Goal: Task Accomplishment & Management: Complete application form

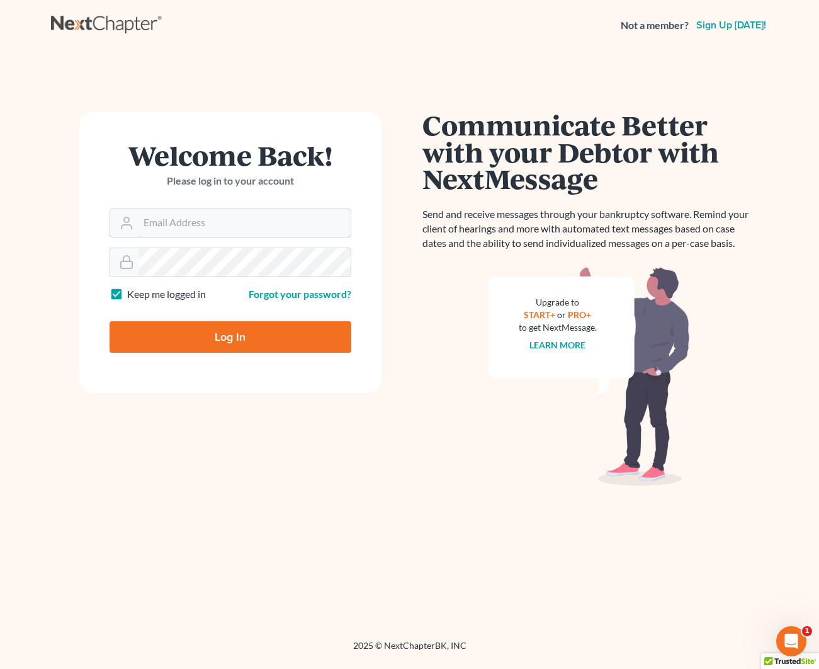
type input "[EMAIL_ADDRESS][DOMAIN_NAME]"
click at [241, 331] on input "Log In" at bounding box center [231, 336] width 242 height 31
type input "Thinking..."
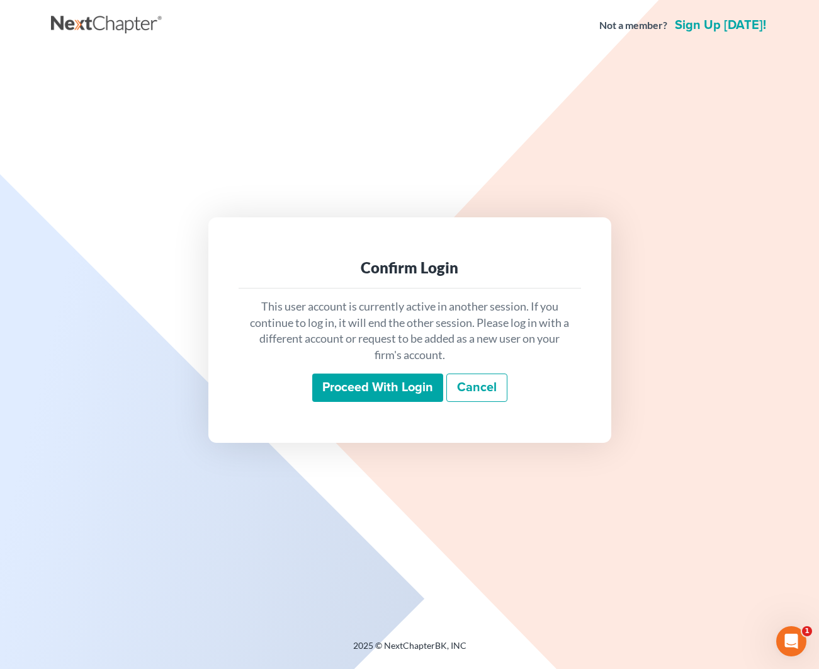
click at [350, 373] on input "Proceed with login" at bounding box center [377, 387] width 131 height 29
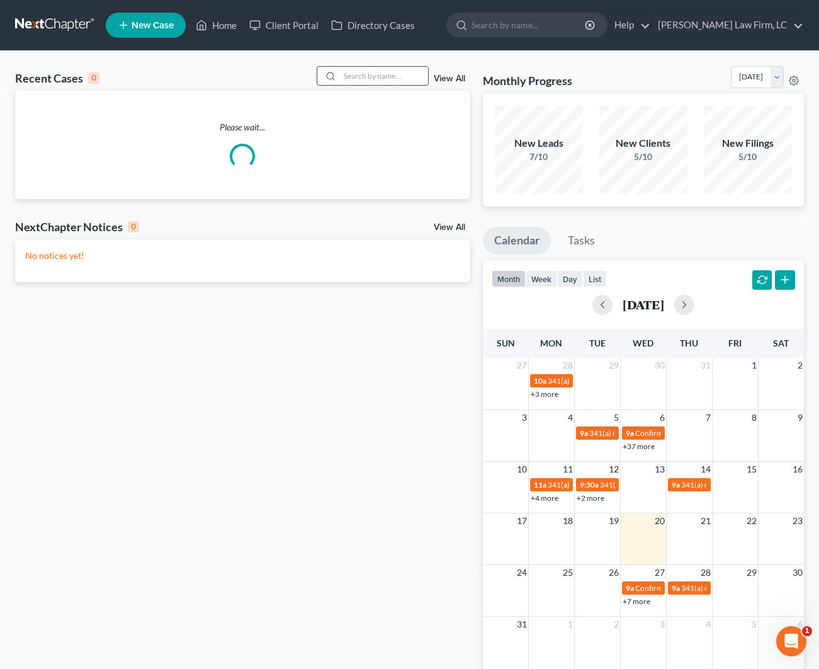
click at [387, 76] on input "search" at bounding box center [384, 76] width 88 height 18
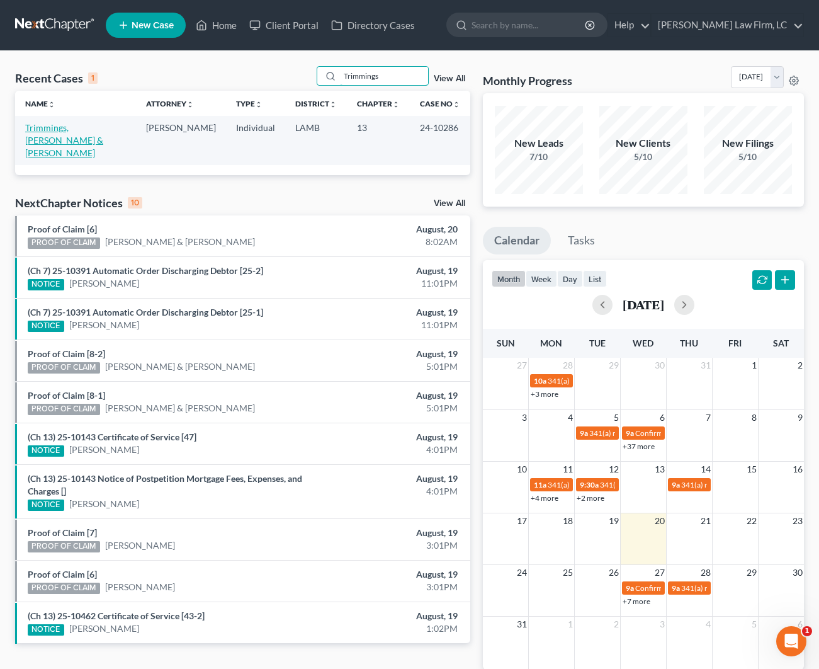
type input "Trimmings"
click at [84, 124] on link "Trimmings, [PERSON_NAME] & [PERSON_NAME]" at bounding box center [64, 140] width 78 height 36
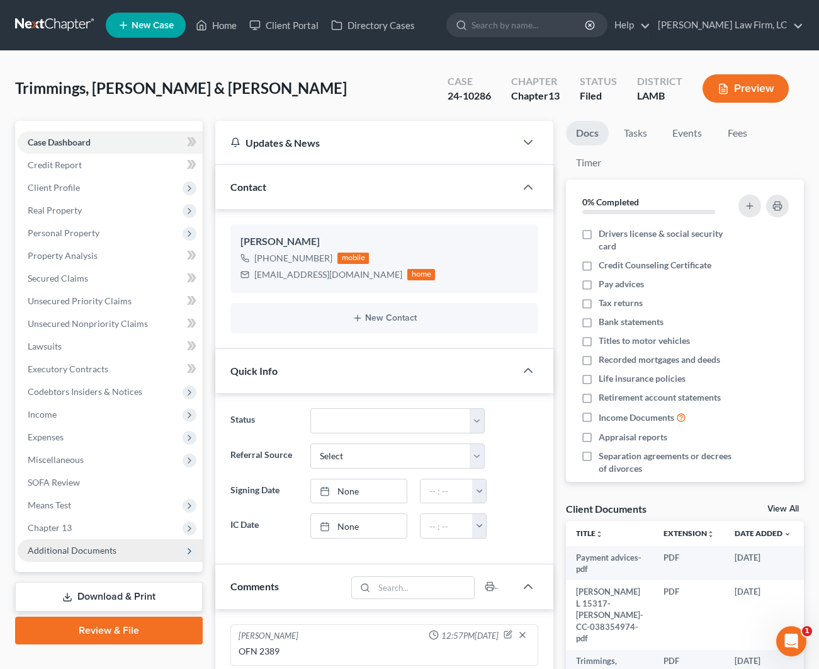
click at [89, 545] on span "Additional Documents" at bounding box center [72, 550] width 89 height 11
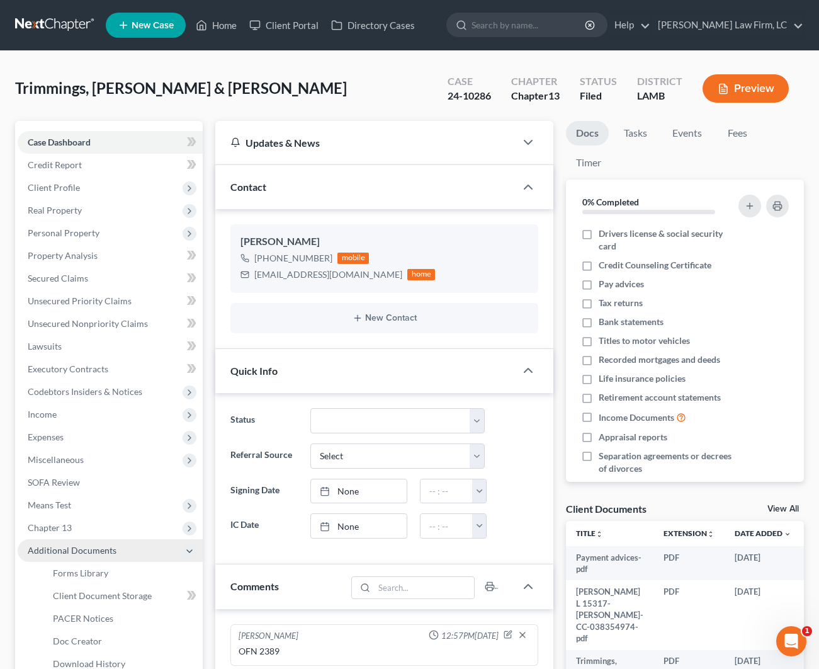
scroll to position [-1, 0]
click at [110, 621] on span "PACER Notices" at bounding box center [83, 618] width 60 height 11
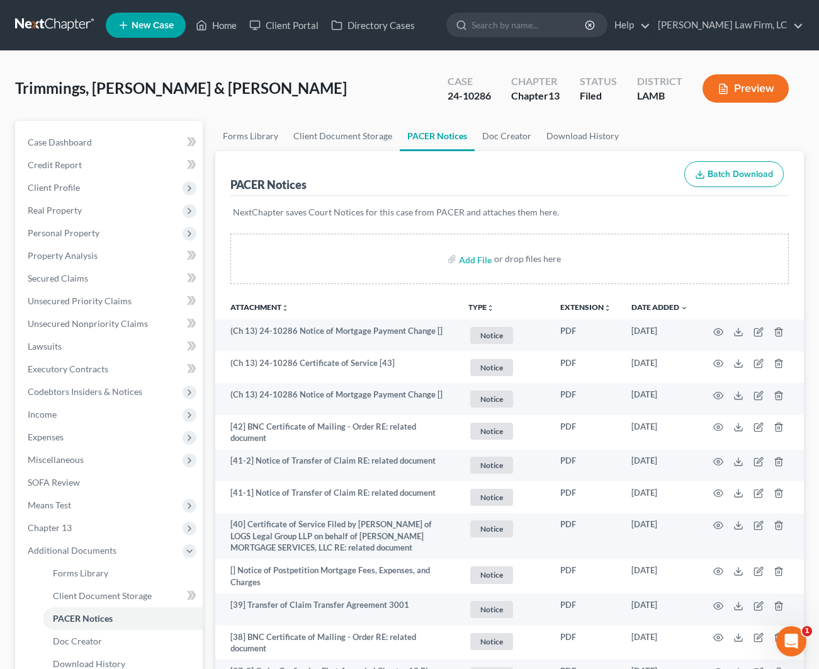
scroll to position [0, 2]
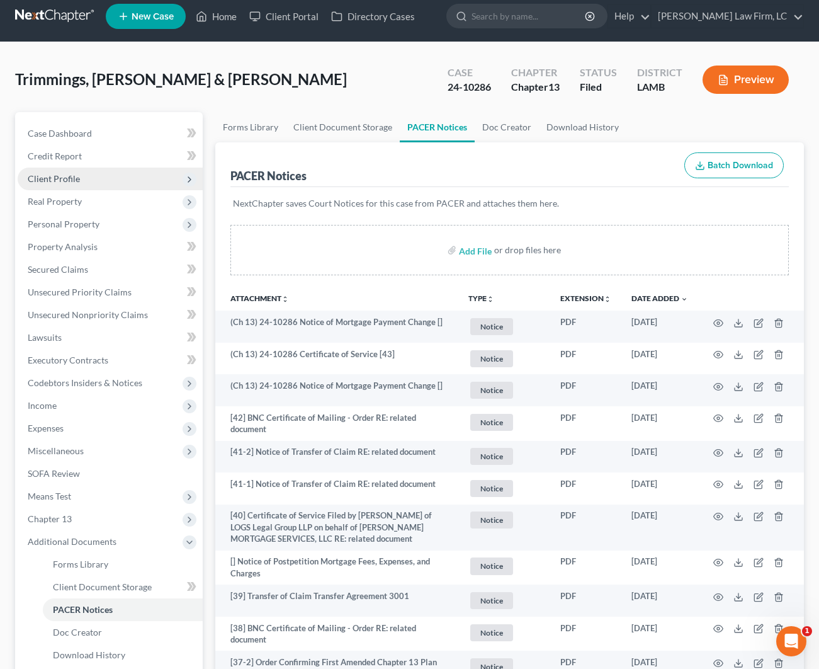
click at [116, 179] on span "Client Profile" at bounding box center [110, 178] width 185 height 23
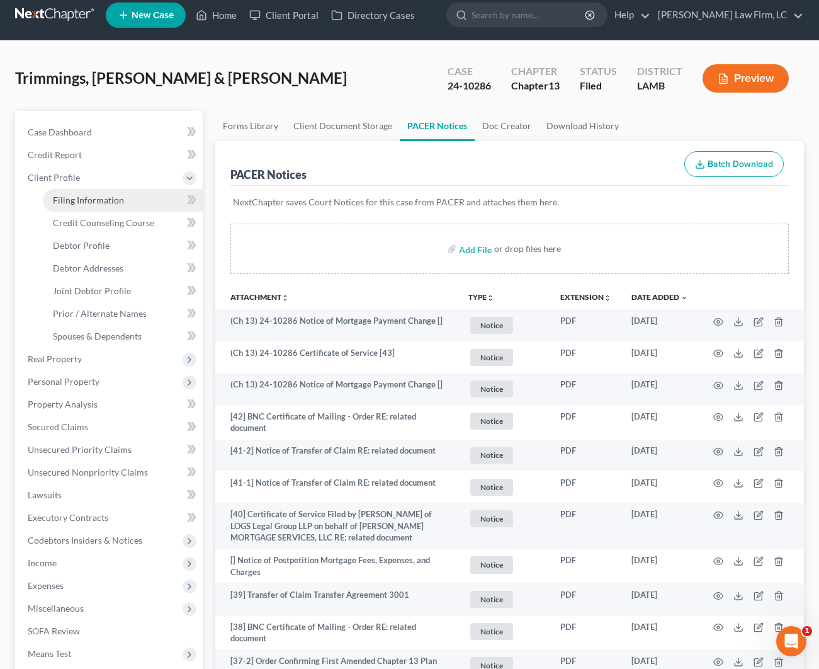
click at [132, 196] on link "Filing Information" at bounding box center [123, 200] width 160 height 23
select select "1"
select select "3"
select select "19"
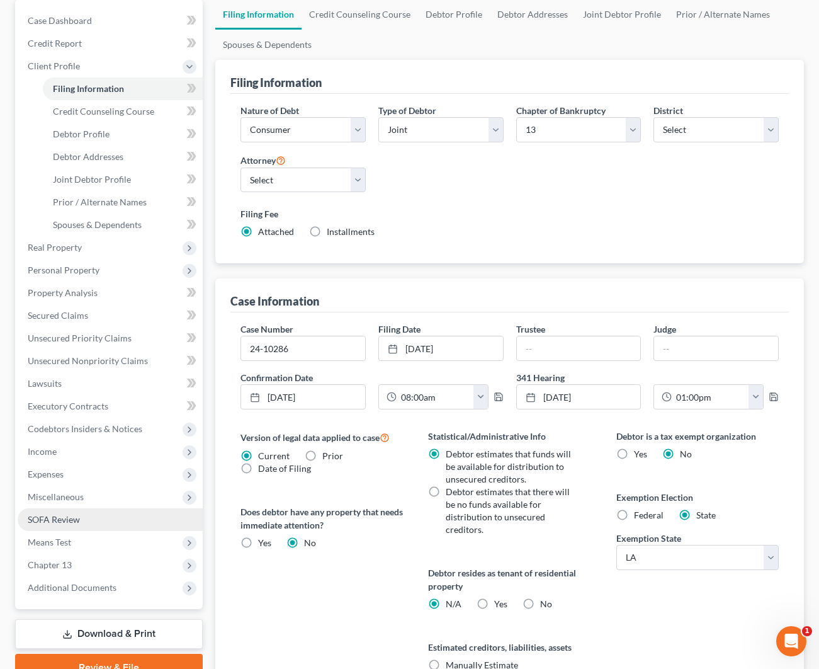
scroll to position [124, 0]
